Goal: Find specific page/section: Find specific page/section

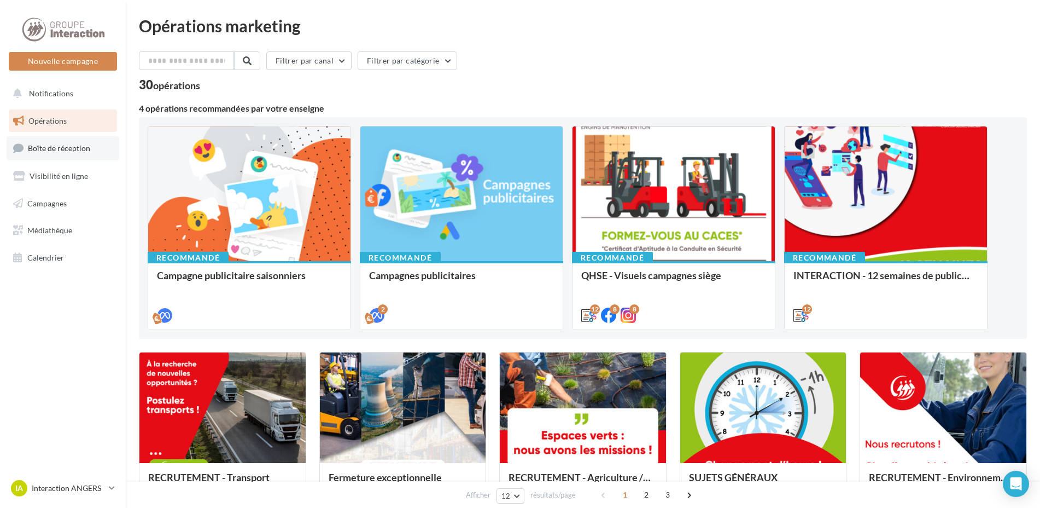
click at [85, 150] on span "Boîte de réception" at bounding box center [59, 147] width 62 height 9
